Goal: Information Seeking & Learning: Learn about a topic

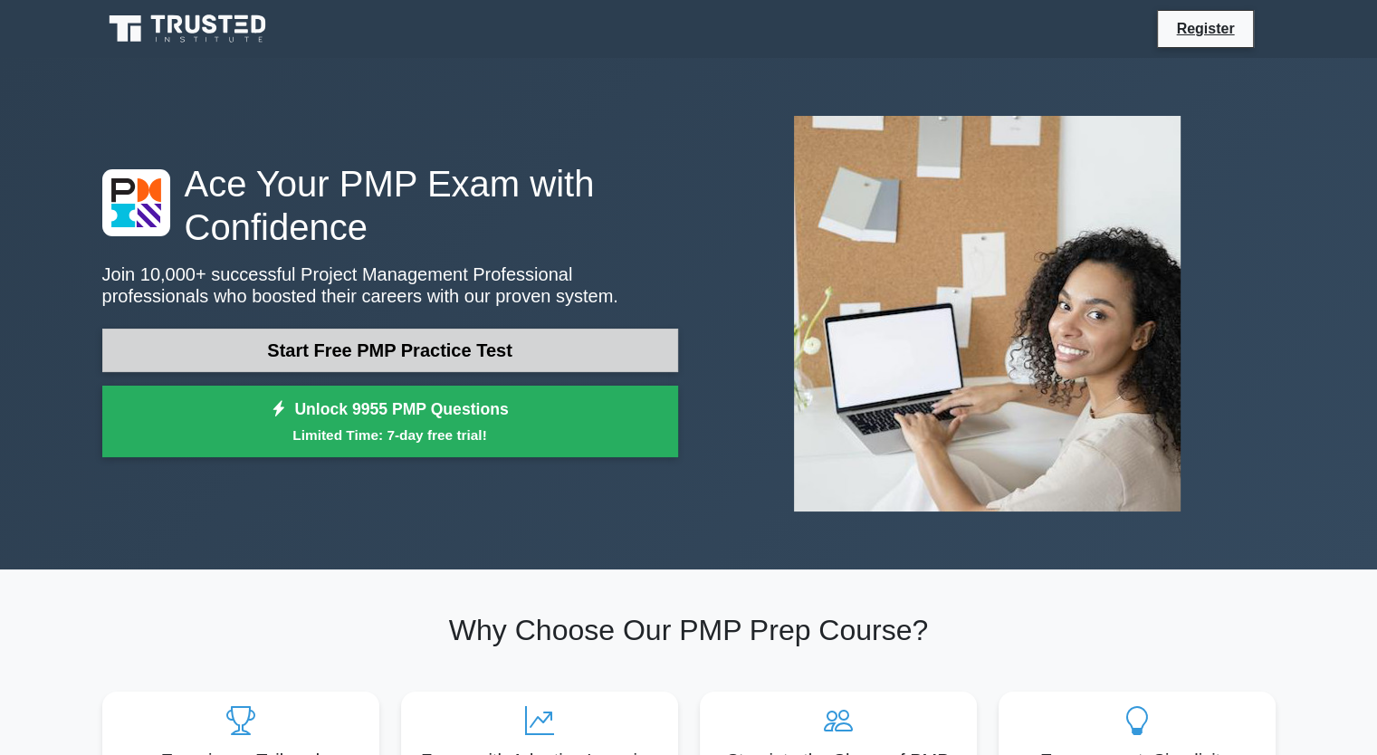
click at [507, 346] on link "Start Free PMP Practice Test" at bounding box center [390, 350] width 576 height 43
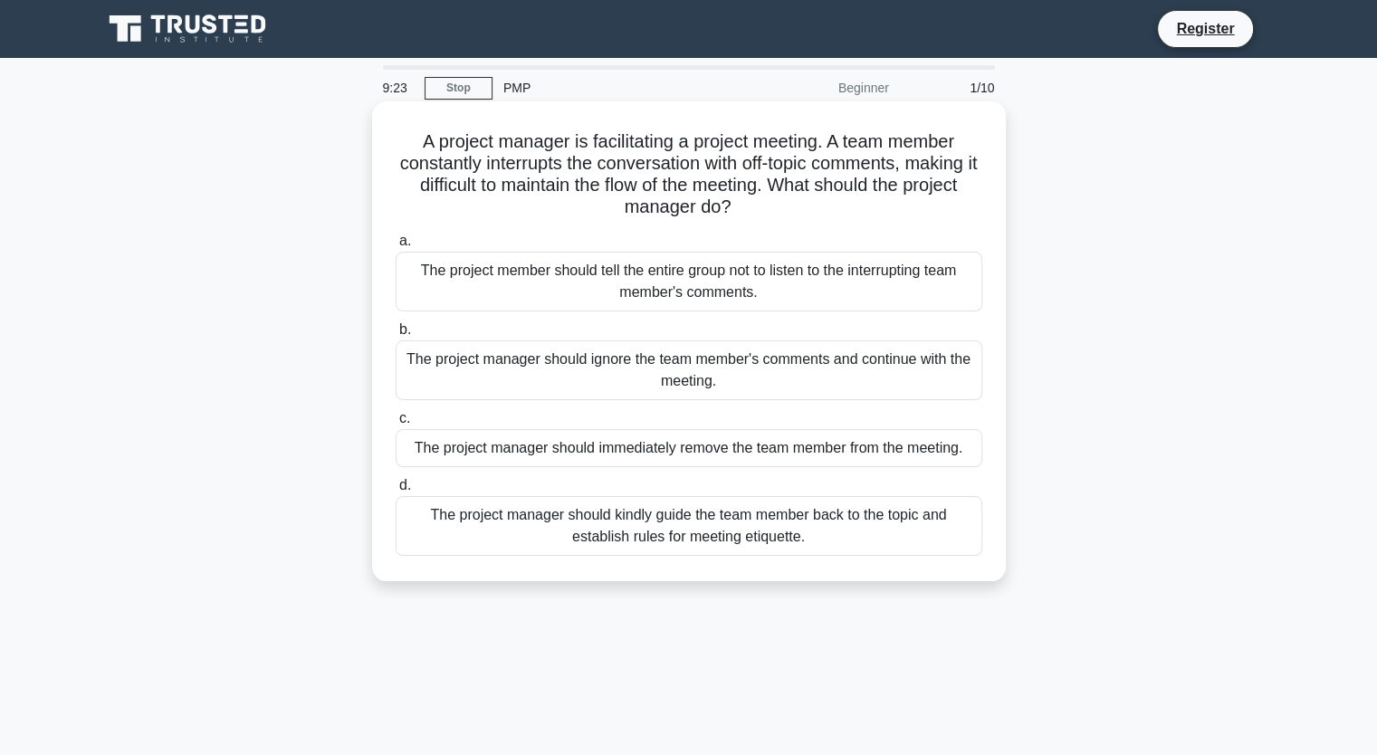
click at [562, 537] on div "The project manager should kindly guide the team member back to the topic and e…" at bounding box center [689, 526] width 587 height 60
click at [396, 492] on input "d. The project manager should kindly guide the team member back to the topic an…" at bounding box center [396, 486] width 0 height 12
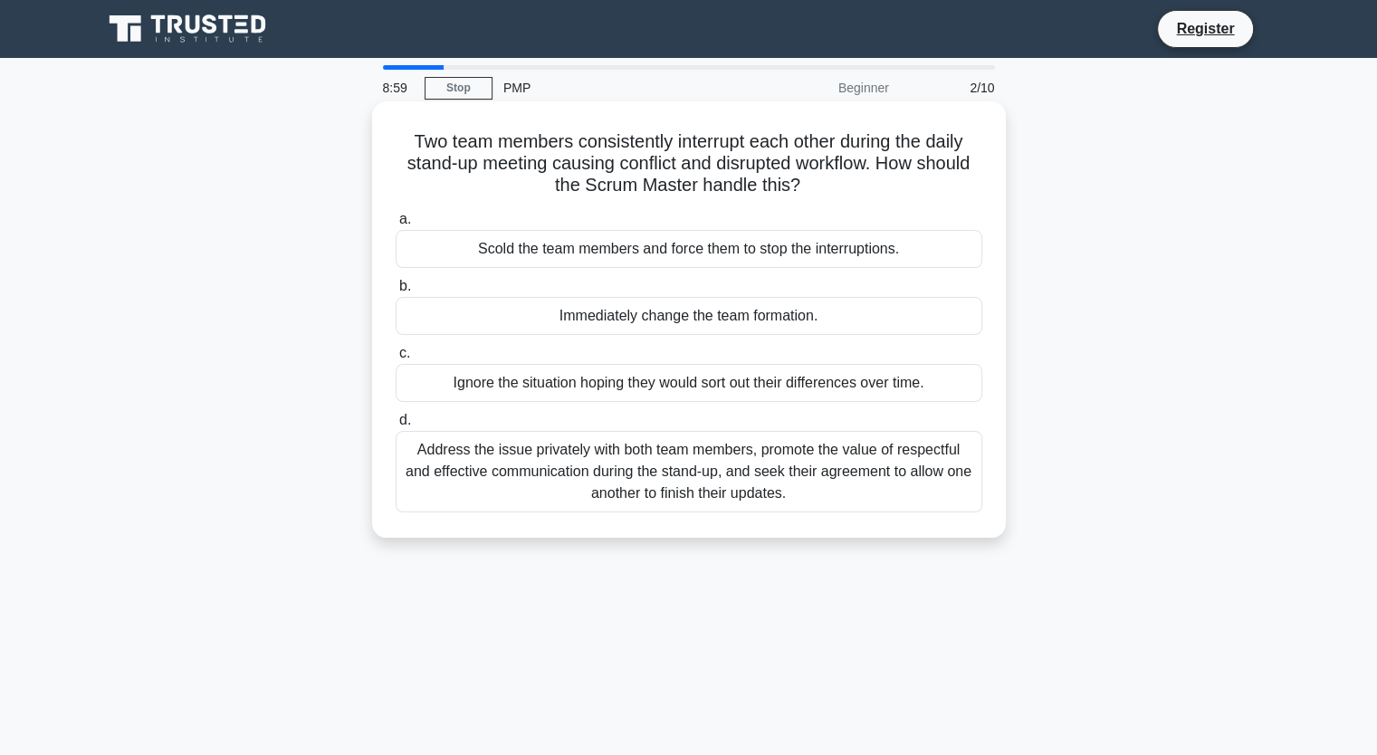
click at [587, 464] on div "Address the issue privately with both team members, promote the value of respec…" at bounding box center [689, 471] width 587 height 81
click at [396, 426] on input "d. Address the issue privately with both team members, promote the value of res…" at bounding box center [396, 421] width 0 height 12
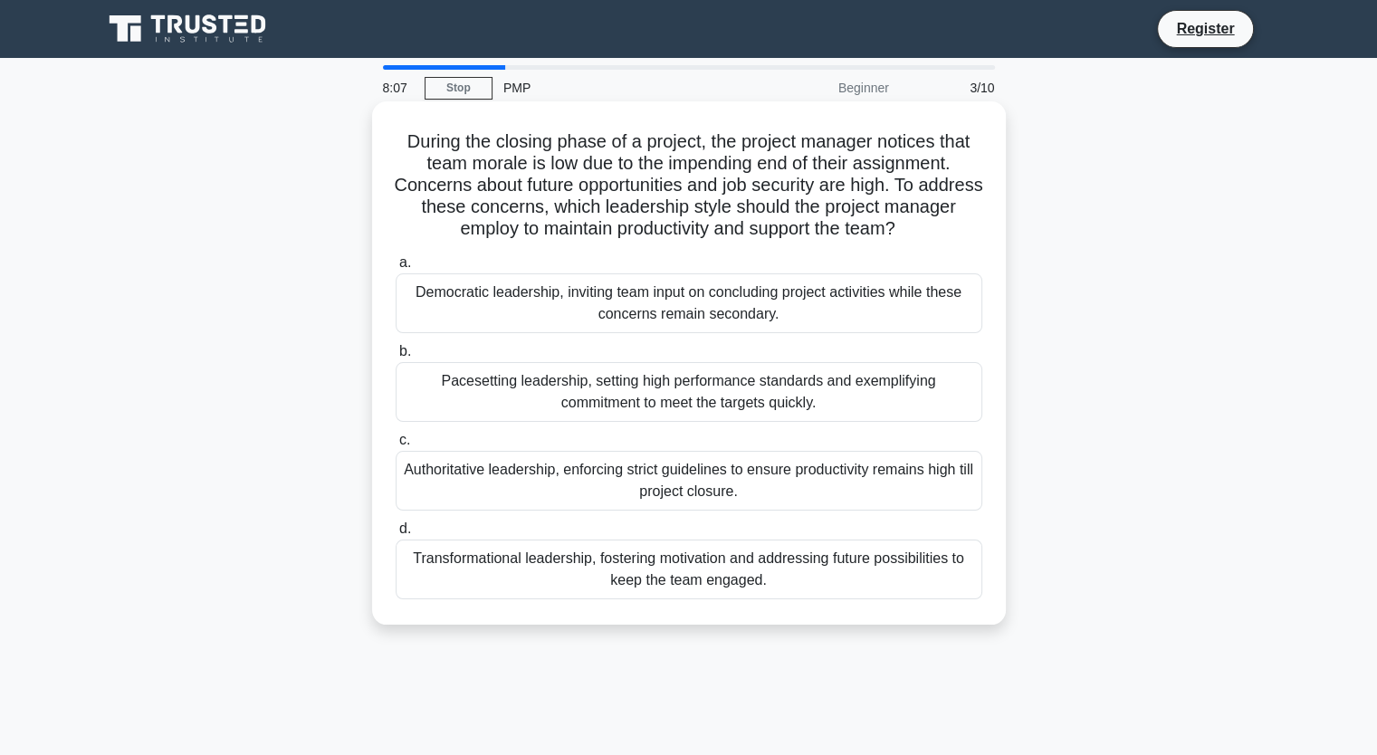
click at [699, 566] on div "Transformational leadership, fostering motivation and addressing future possibi…" at bounding box center [689, 570] width 587 height 60
click at [396, 535] on input "d. Transformational leadership, fostering motivation and addressing future poss…" at bounding box center [396, 529] width 0 height 12
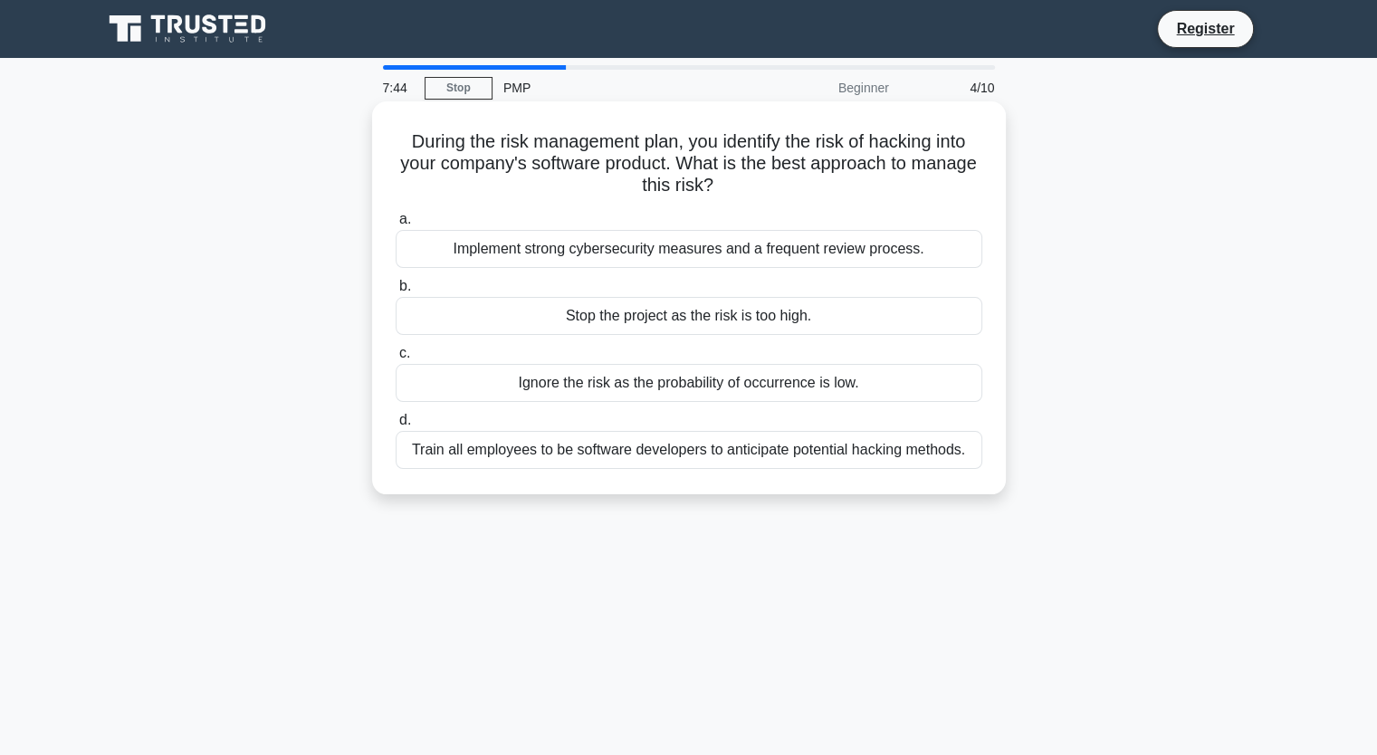
click at [630, 252] on div "Implement strong cybersecurity measures and a frequent review process." at bounding box center [689, 249] width 587 height 38
click at [396, 225] on input "a. Implement strong cybersecurity measures and a frequent review process." at bounding box center [396, 220] width 0 height 12
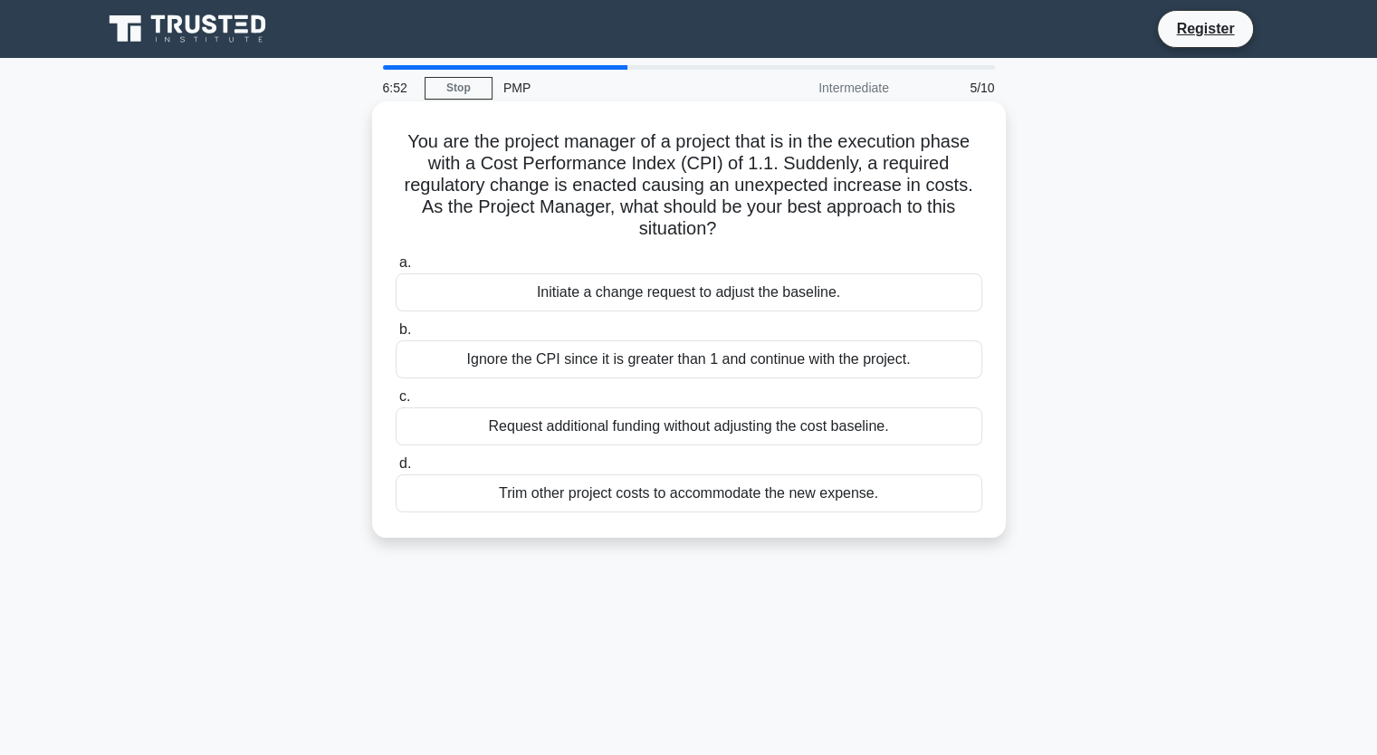
click at [677, 436] on div "Request additional funding without adjusting the cost baseline." at bounding box center [689, 426] width 587 height 38
click at [396, 403] on input "c. Request additional funding without adjusting the cost baseline." at bounding box center [396, 397] width 0 height 12
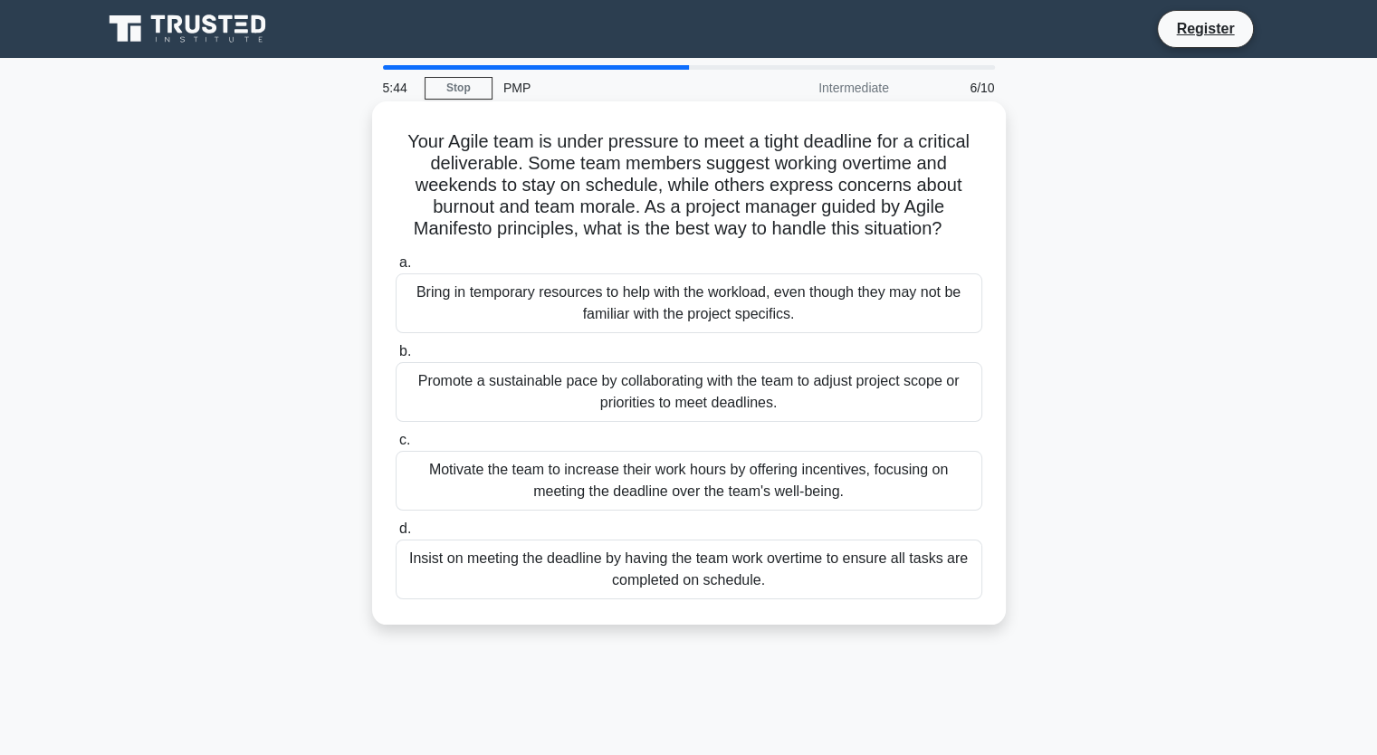
click at [643, 486] on div "Motivate the team to increase their work hours by offering incentives, focusing…" at bounding box center [689, 481] width 587 height 60
click at [396, 446] on input "c. Motivate the team to increase their work hours by offering incentives, focus…" at bounding box center [396, 441] width 0 height 12
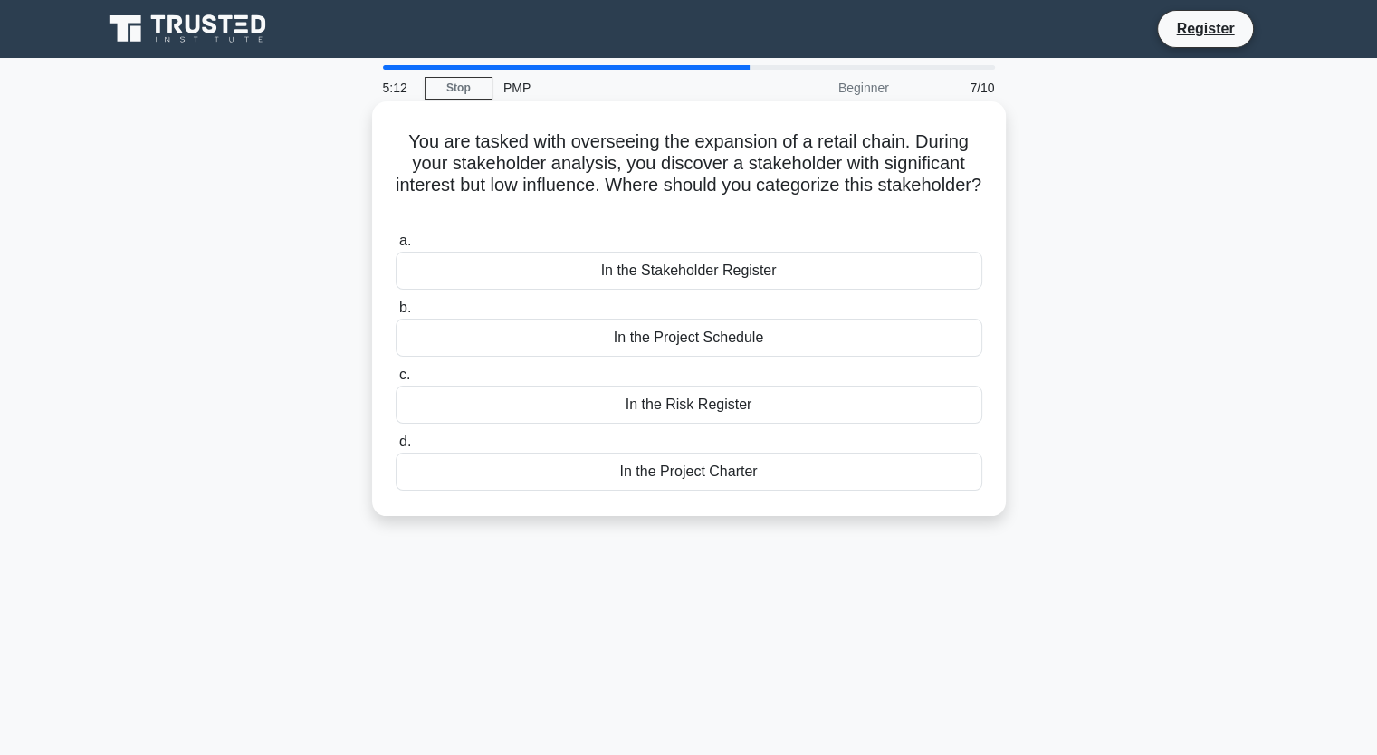
click at [660, 275] on div "In the Stakeholder Register" at bounding box center [689, 271] width 587 height 38
click at [396, 247] on input "a. In the Stakeholder Register" at bounding box center [396, 241] width 0 height 12
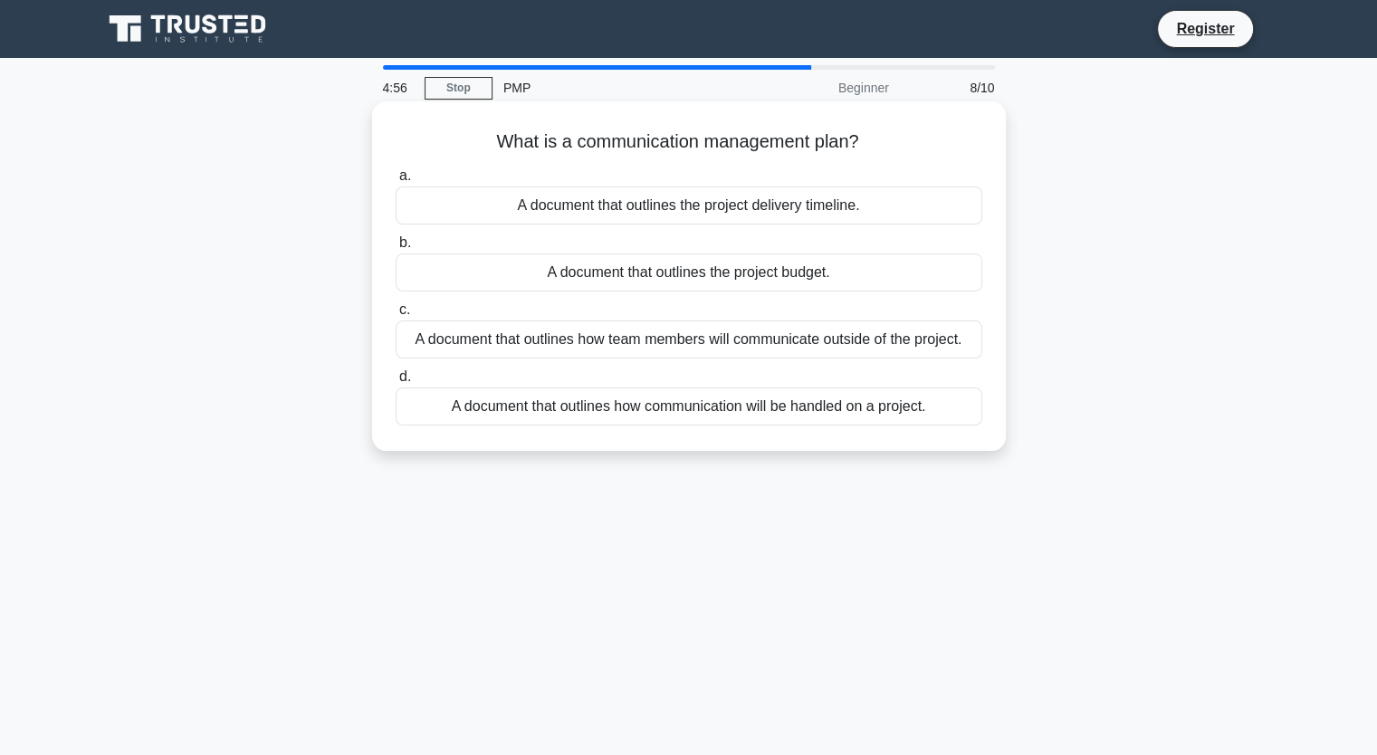
click at [616, 414] on div "A document that outlines how communication will be handled on a project." at bounding box center [689, 407] width 587 height 38
click at [396, 383] on input "d. A document that outlines how communication will be handled on a project." at bounding box center [396, 377] width 0 height 12
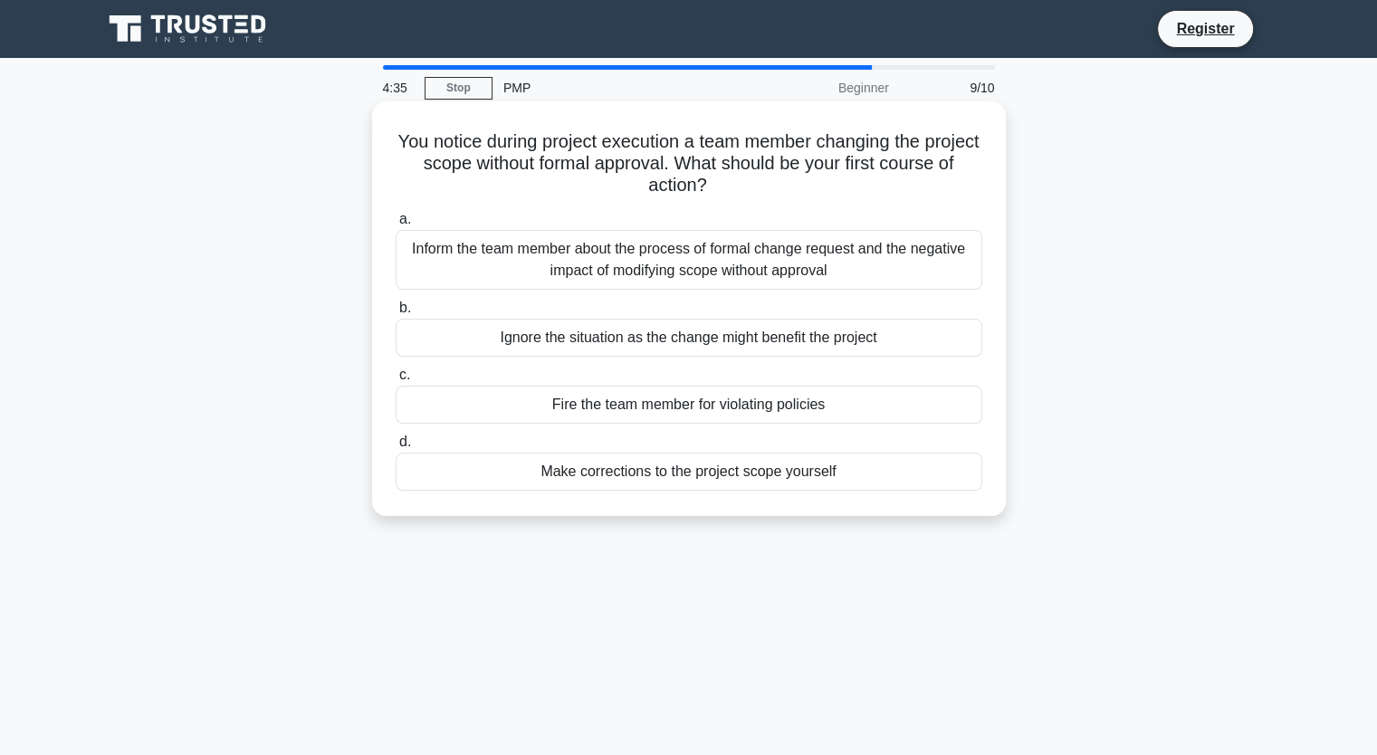
click at [660, 255] on div "Inform the team member about the process of formal change request and the negat…" at bounding box center [689, 260] width 587 height 60
click at [396, 225] on input "a. Inform the team member about the process of formal change request and the ne…" at bounding box center [396, 220] width 0 height 12
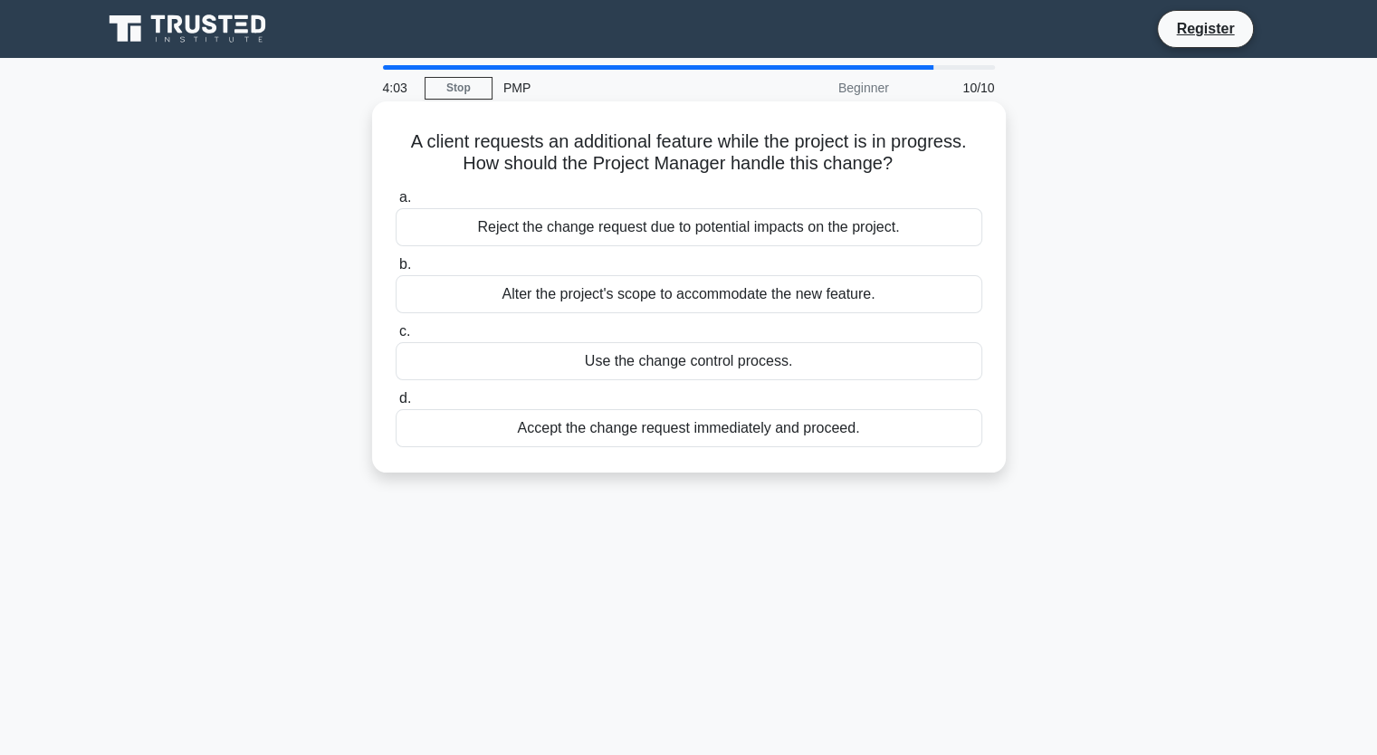
click at [633, 370] on div "Use the change control process." at bounding box center [689, 361] width 587 height 38
click at [396, 338] on input "c. Use the change control process." at bounding box center [396, 332] width 0 height 12
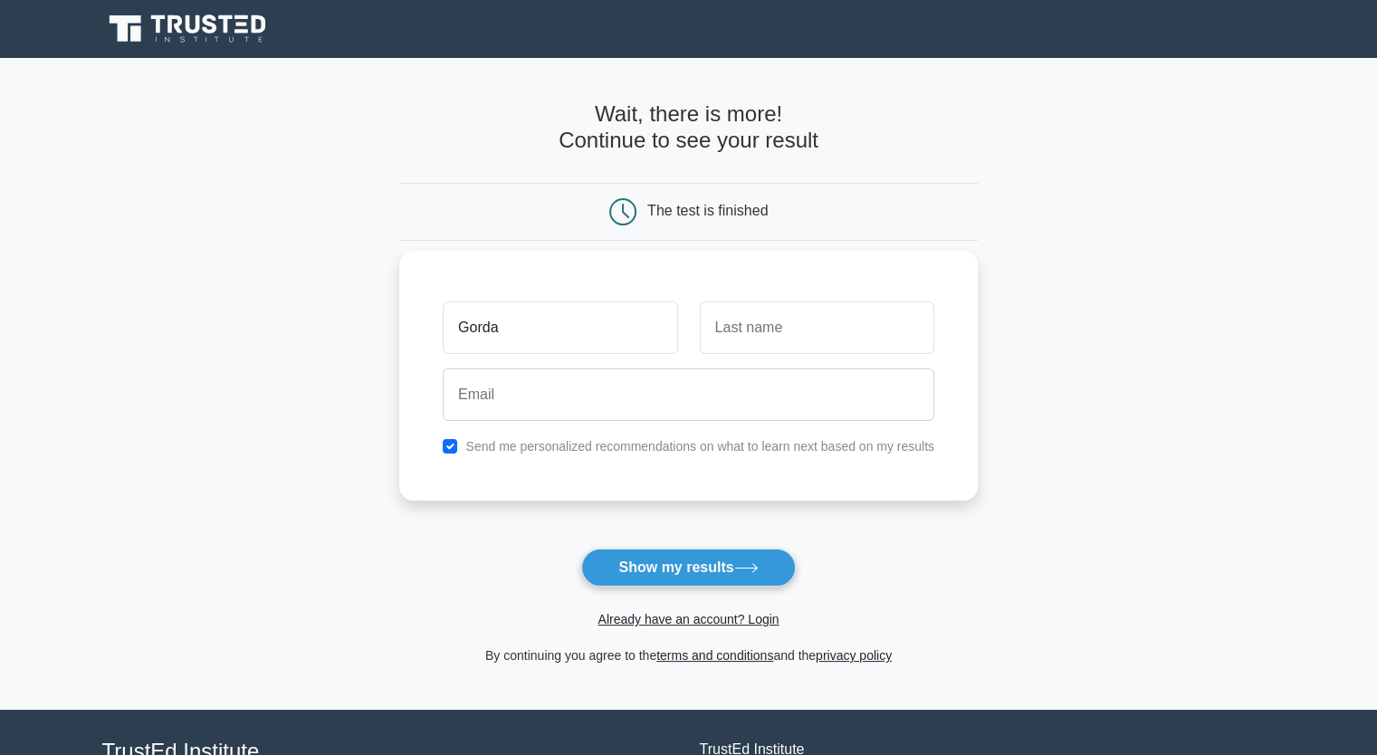
type input "Gordana"
click at [728, 343] on input "text" at bounding box center [817, 328] width 235 height 53
type input "Slijepcevic"
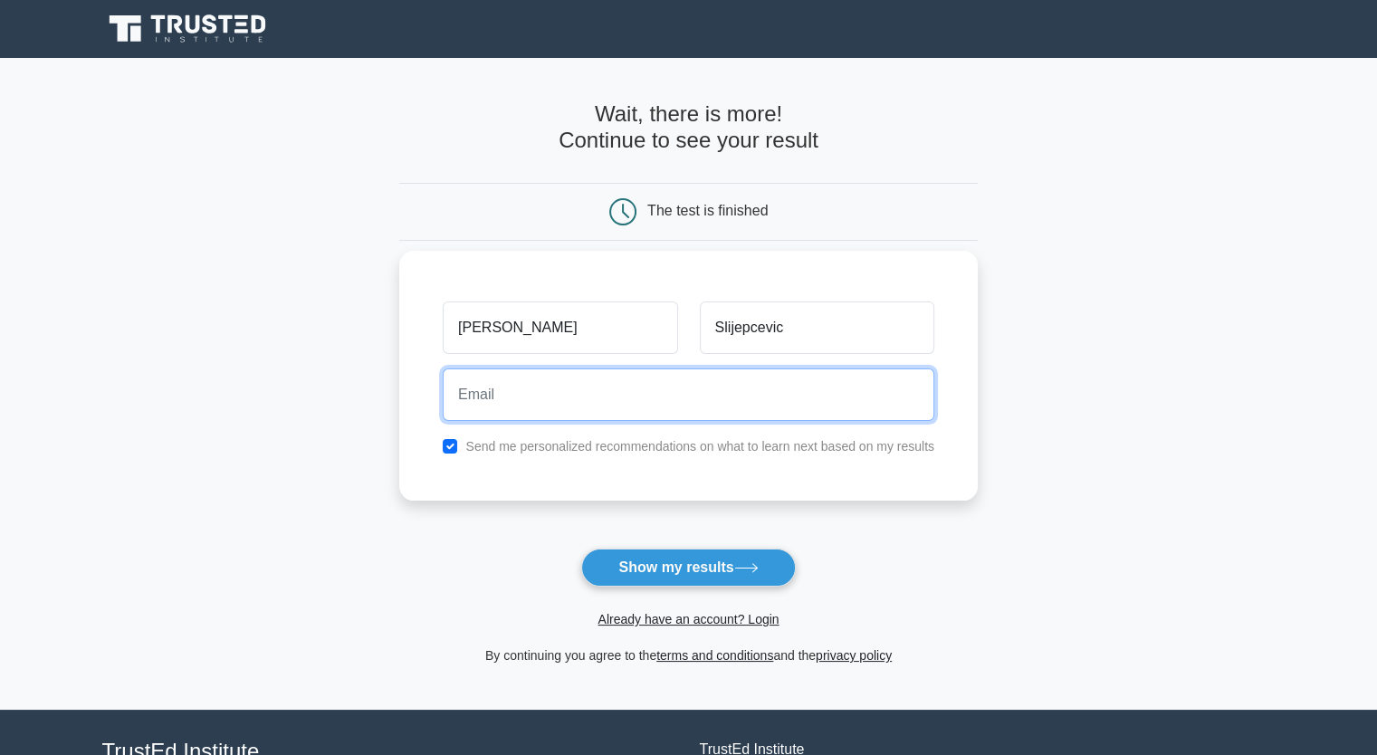
click at [768, 394] on input "email" at bounding box center [689, 395] width 492 height 53
type input "goca.slijepcevic@gmail.com"
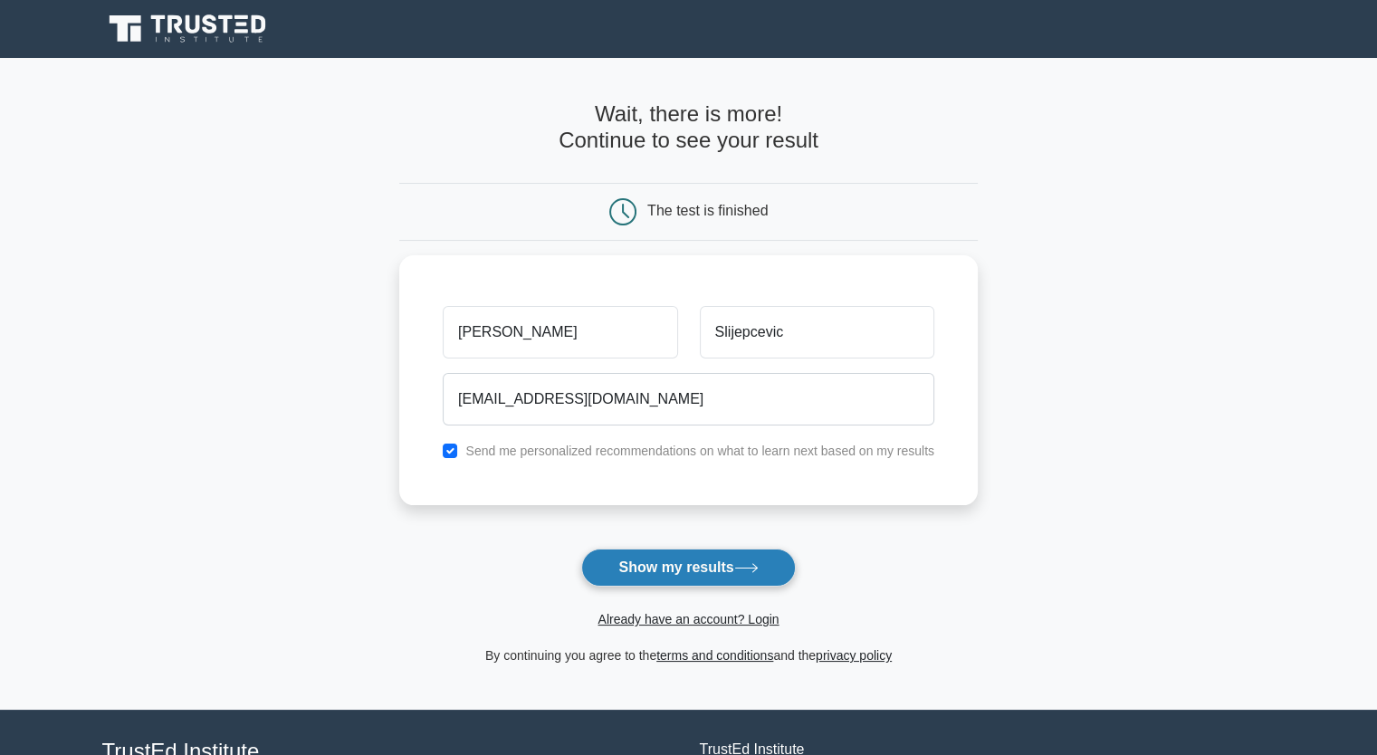
click at [688, 563] on button "Show my results" at bounding box center [688, 568] width 214 height 38
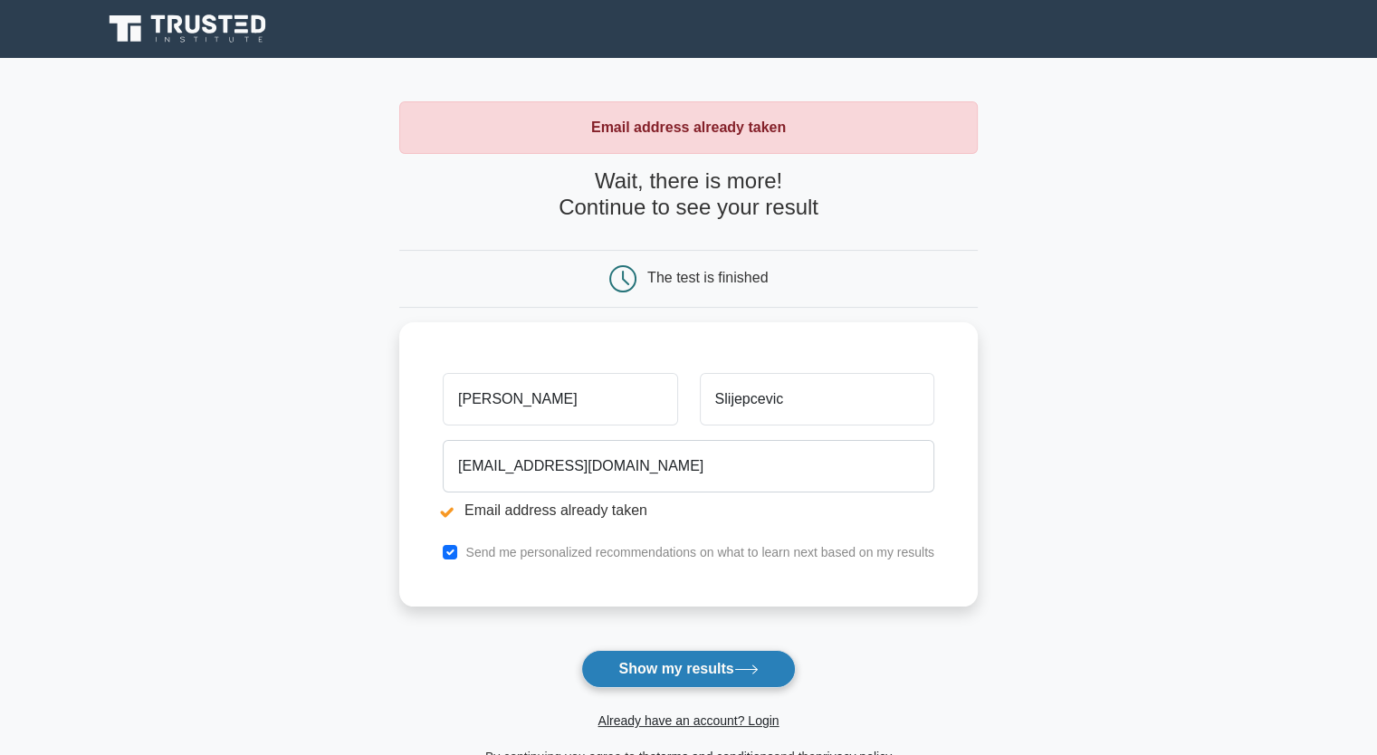
click at [652, 674] on button "Show my results" at bounding box center [688, 669] width 214 height 38
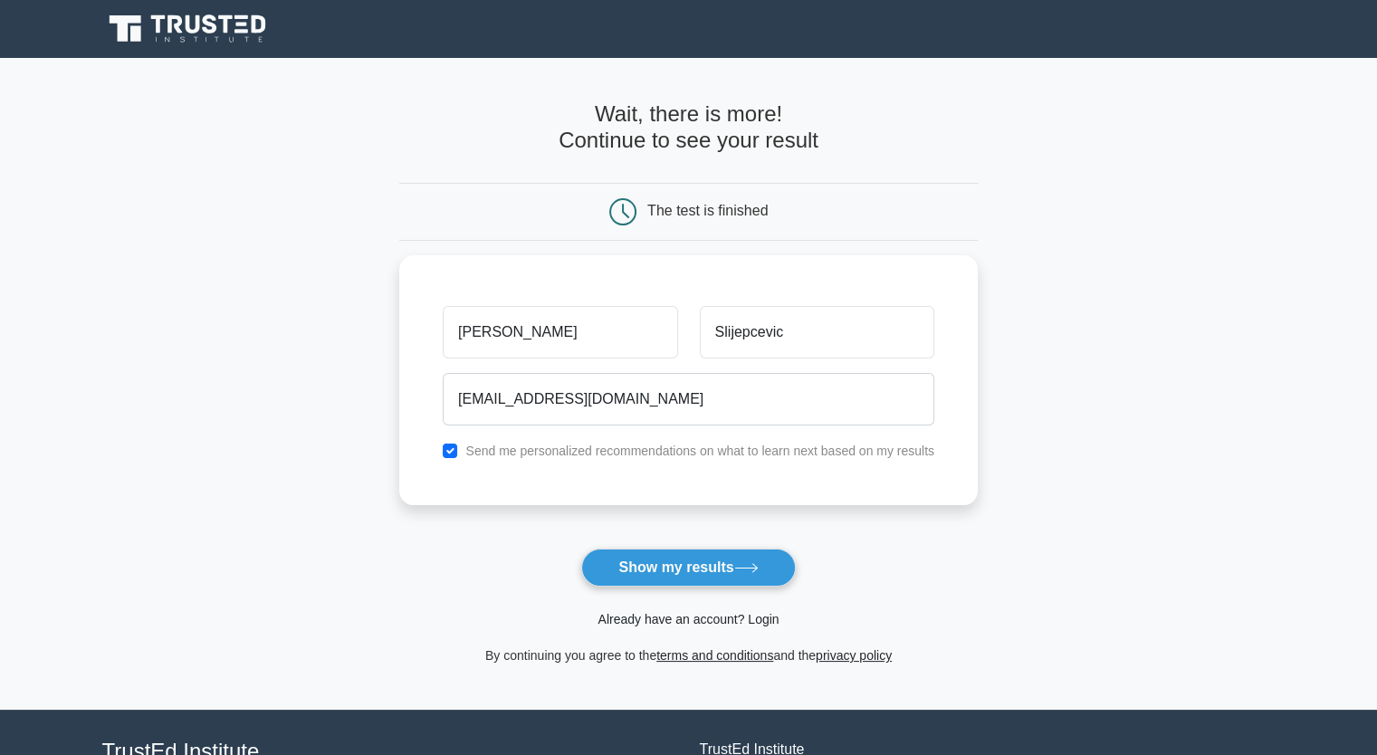
click at [666, 618] on link "Already have an account? Login" at bounding box center [688, 619] width 181 height 14
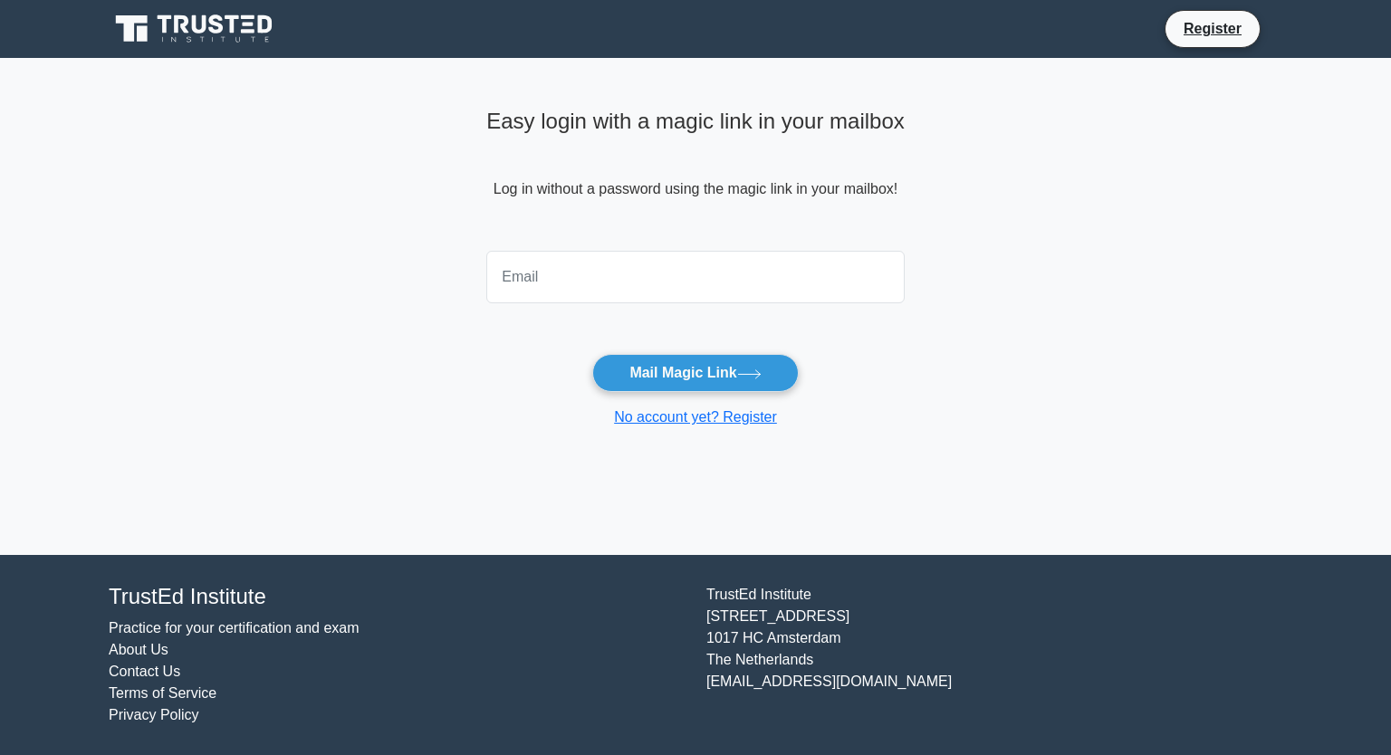
type input "[EMAIL_ADDRESS][DOMAIN_NAME]"
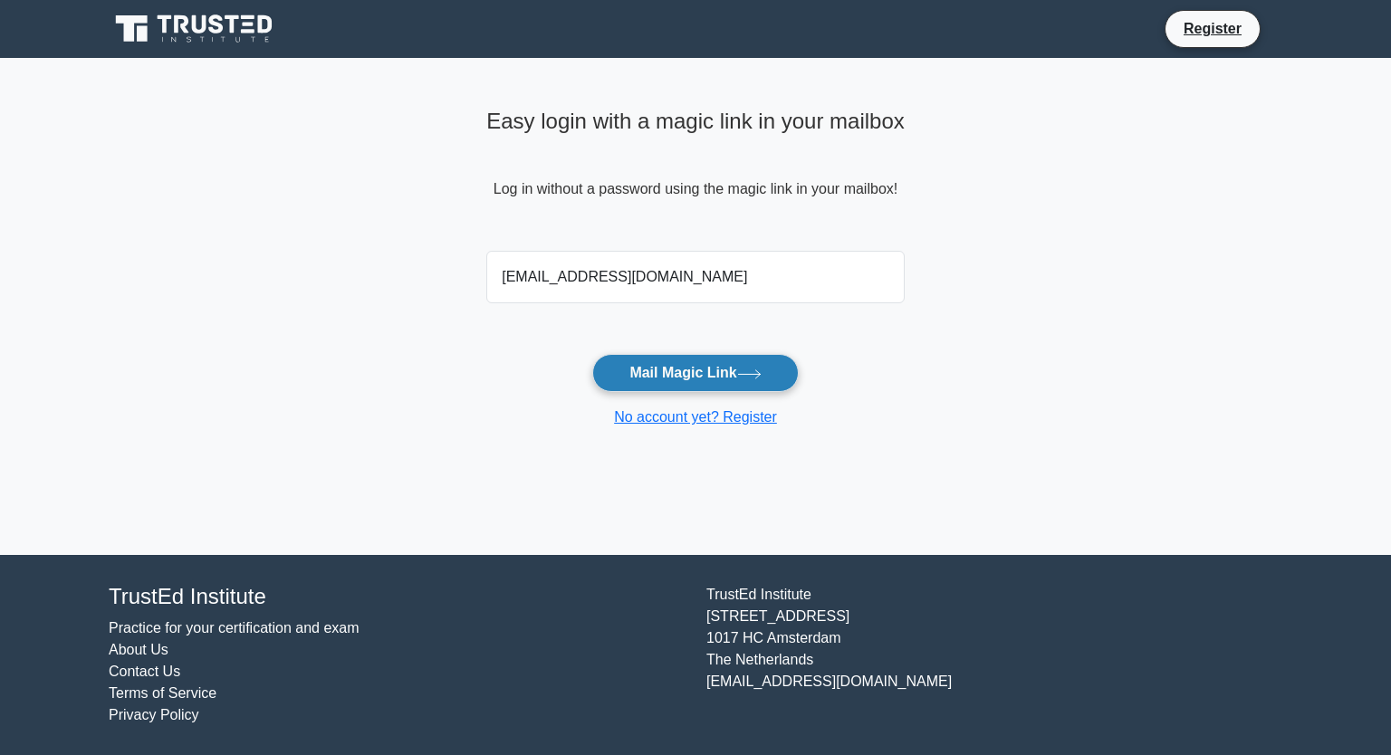
click at [685, 371] on button "Mail Magic Link" at bounding box center [695, 373] width 206 height 38
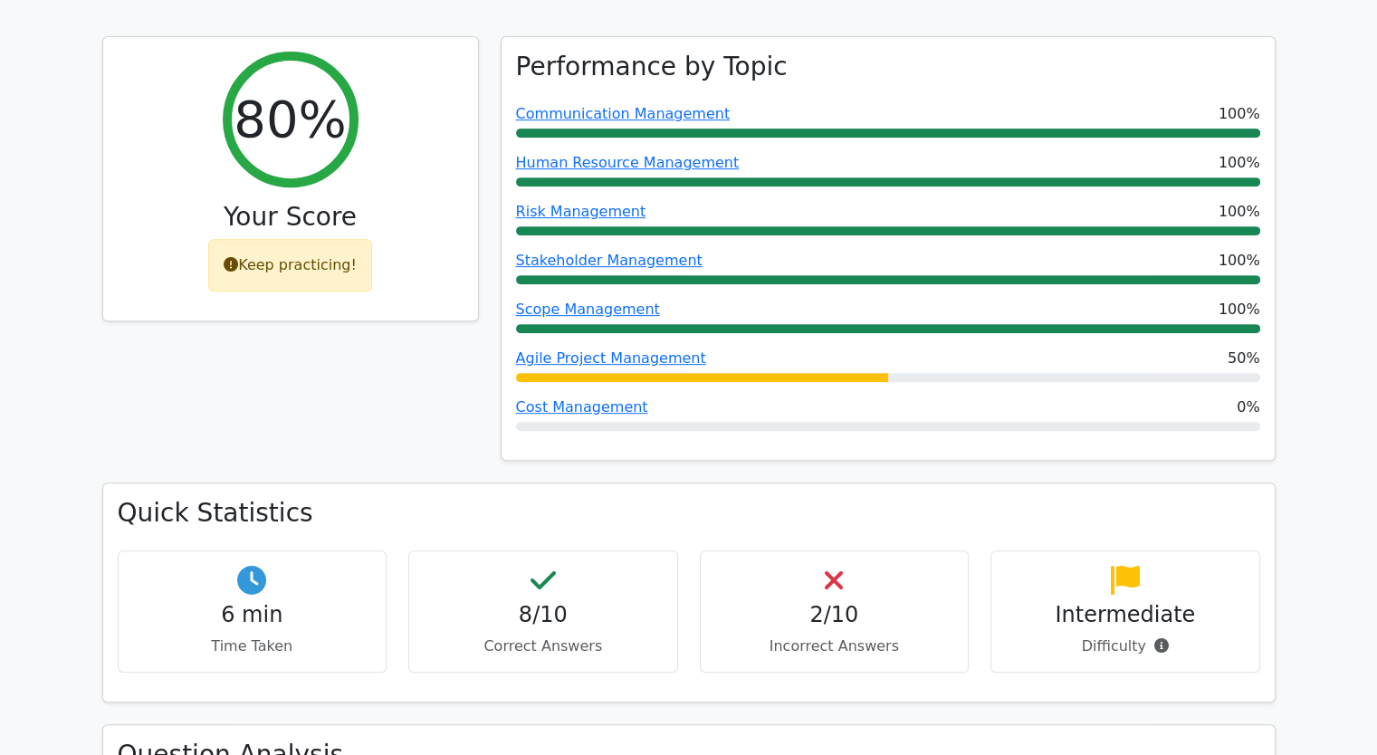
scroll to position [721, 0]
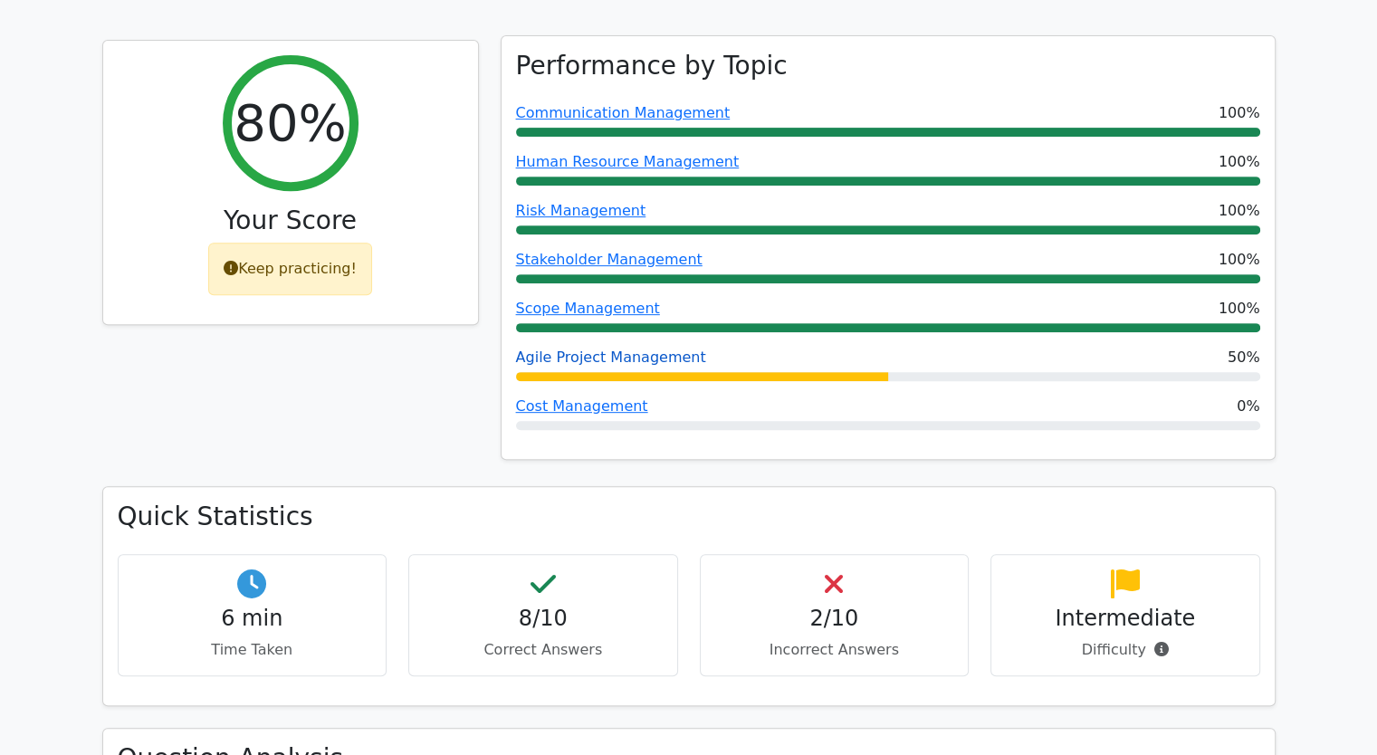
click at [638, 349] on link "Agile Project Management" at bounding box center [611, 357] width 190 height 17
